Goal: Information Seeking & Learning: Understand process/instructions

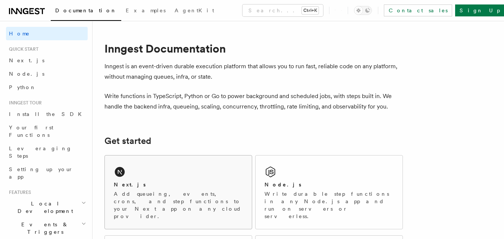
click at [159, 182] on div "Next.js" at bounding box center [178, 185] width 129 height 8
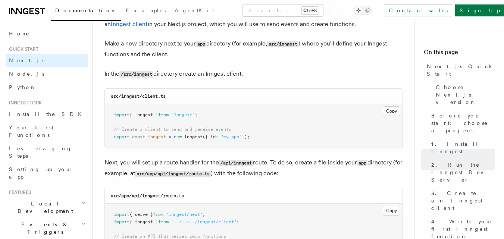
scroll to position [932, 0]
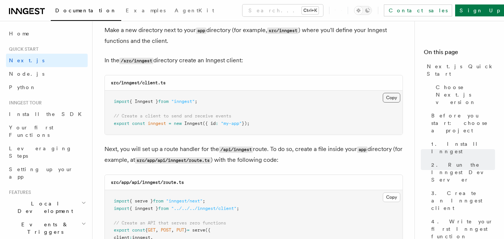
click at [386, 100] on button "Copy Copied" at bounding box center [392, 98] width 18 height 10
